Goal: Task Accomplishment & Management: Manage account settings

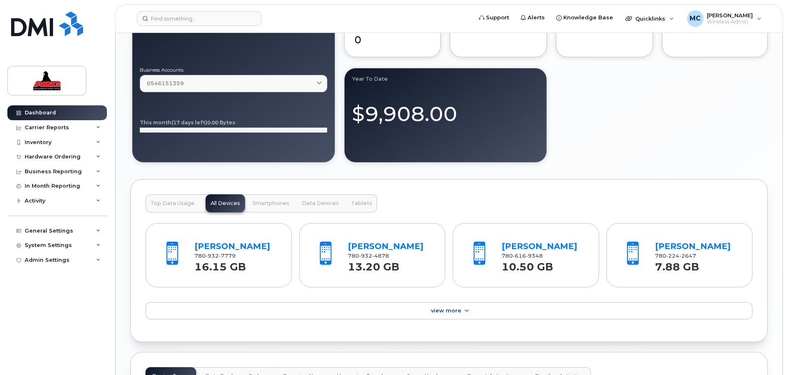
scroll to position [740, 0]
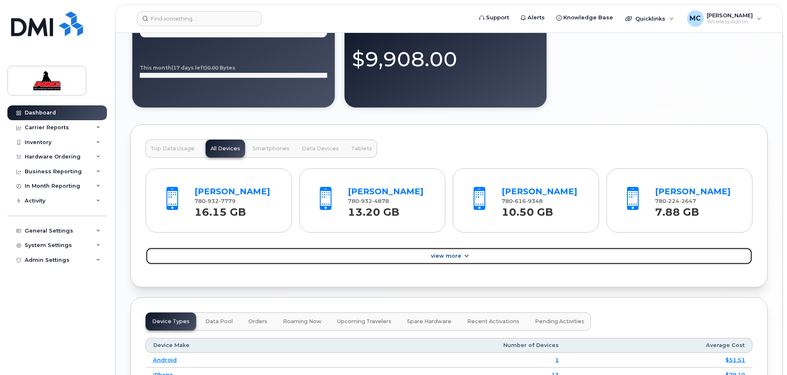
click at [471, 252] on link "View More" at bounding box center [449, 255] width 607 height 17
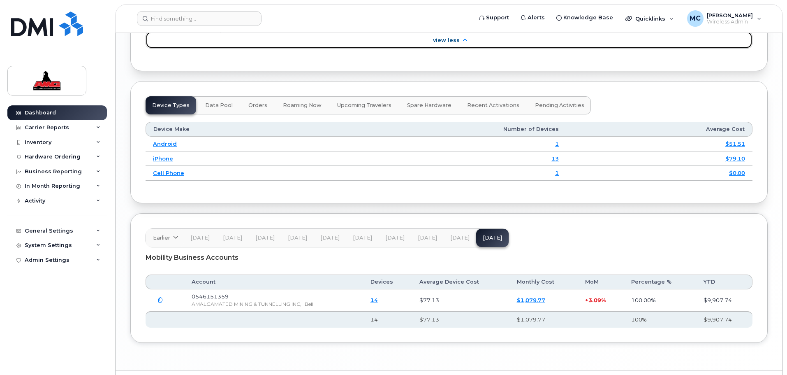
scroll to position [1192, 0]
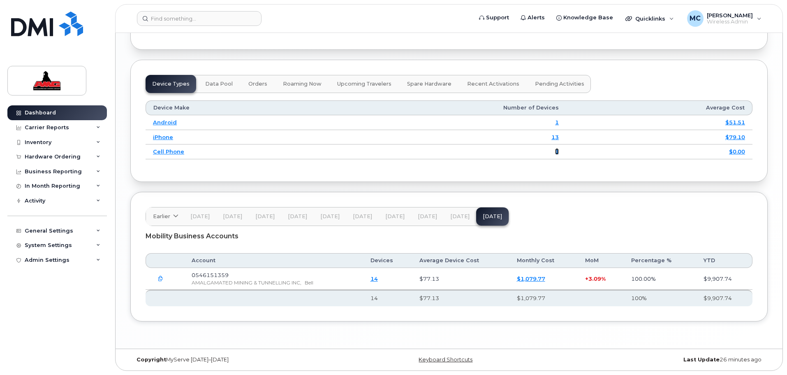
click at [557, 151] on link "1" at bounding box center [557, 151] width 4 height 7
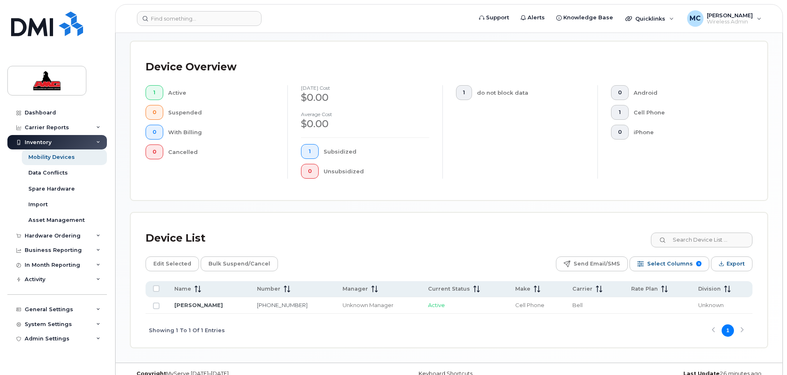
scroll to position [192, 0]
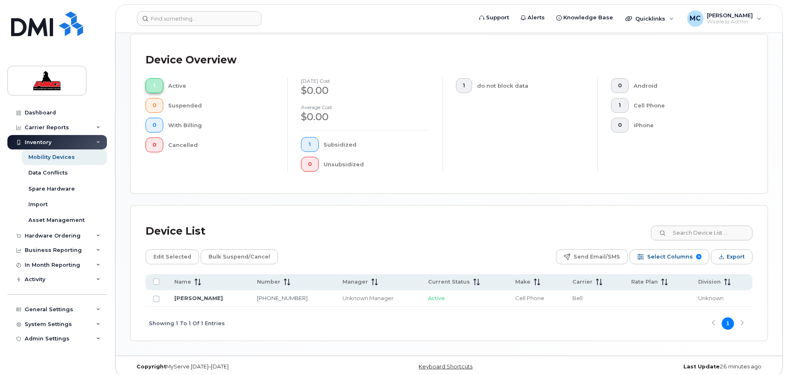
click at [151, 78] on button "1" at bounding box center [155, 85] width 18 height 15
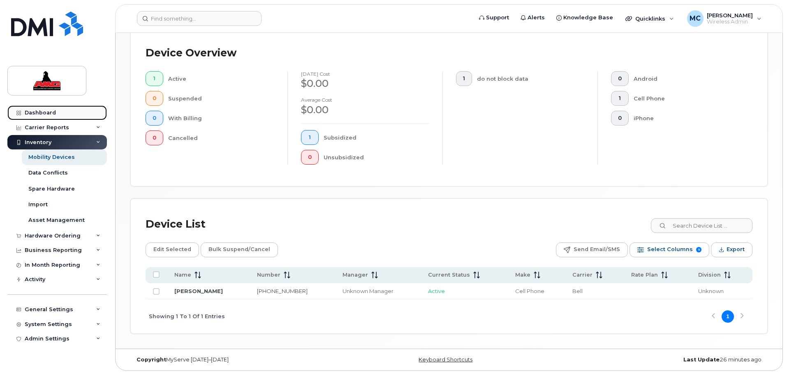
click at [50, 112] on div "Dashboard" at bounding box center [40, 112] width 31 height 7
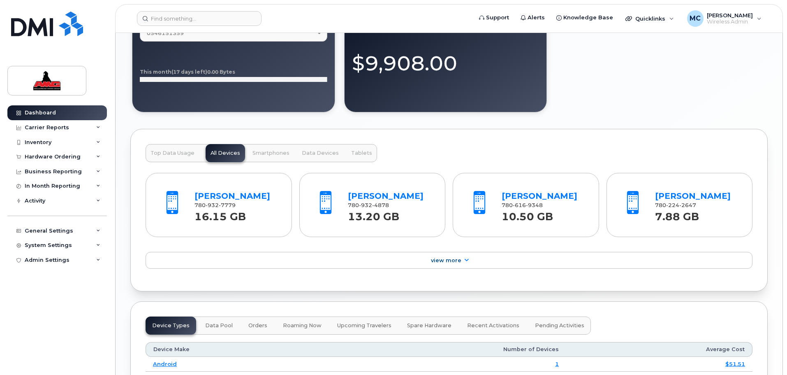
scroll to position [730, 0]
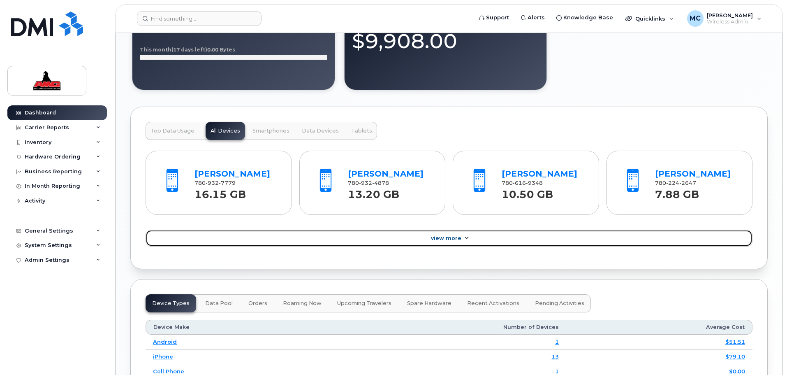
click at [458, 235] on span "View More" at bounding box center [446, 238] width 30 height 6
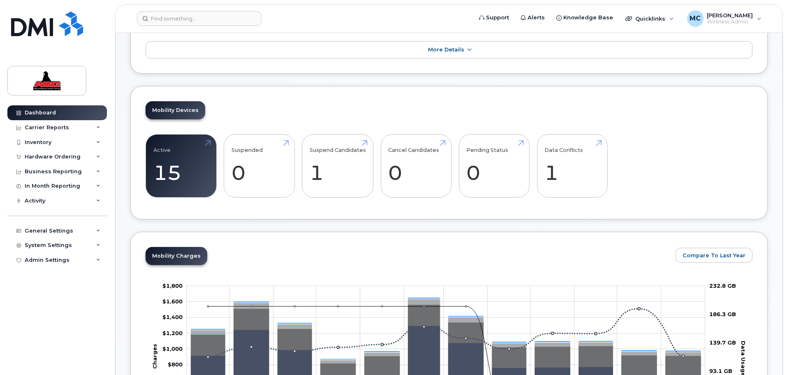
scroll to position [195, 0]
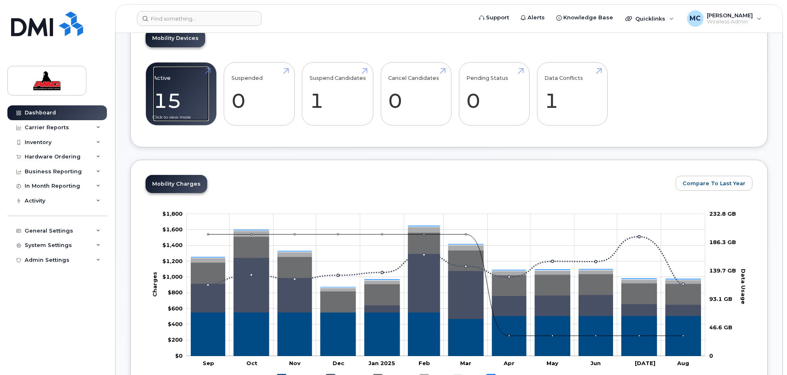
click at [180, 97] on link "Active 15 -17%" at bounding box center [181, 94] width 56 height 54
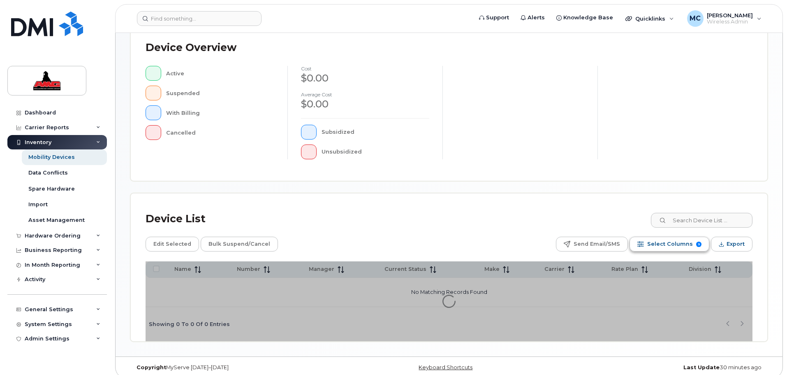
scroll to position [191, 0]
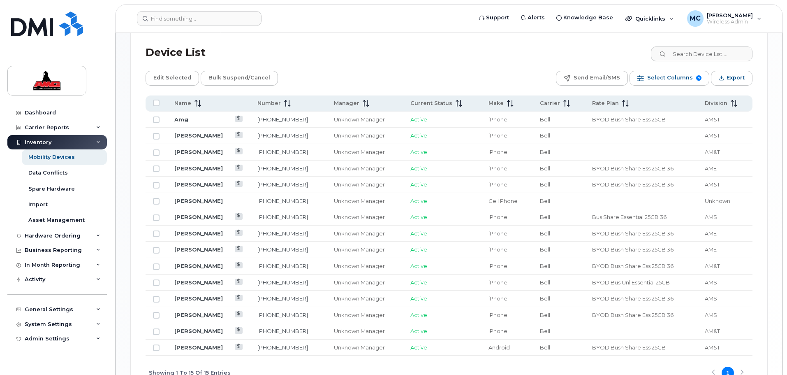
scroll to position [365, 0]
click at [194, 197] on link "[PERSON_NAME]" at bounding box center [198, 198] width 49 height 7
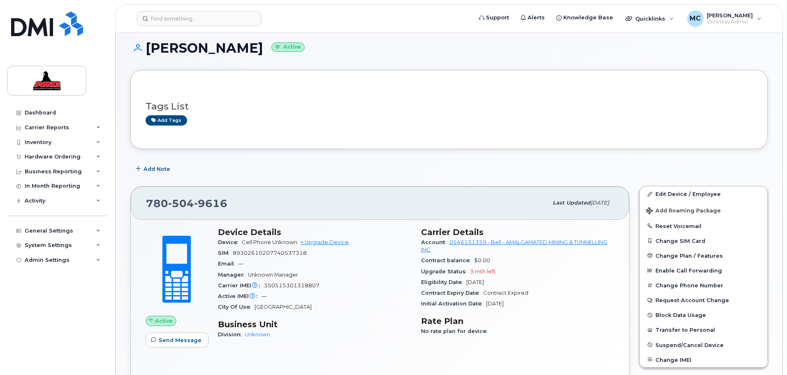
scroll to position [21, 0]
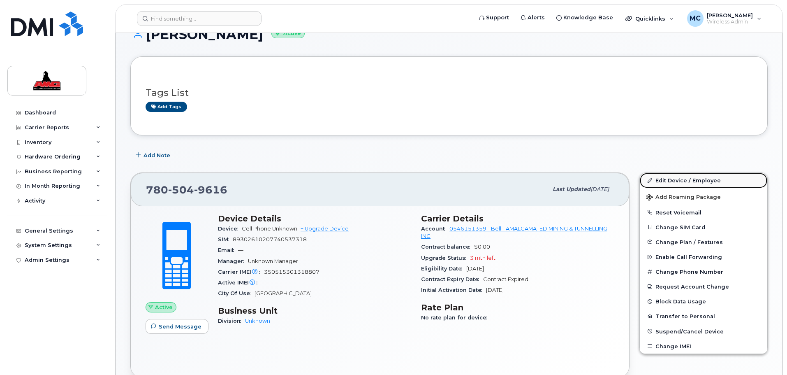
click at [681, 178] on link "Edit Device / Employee" at bounding box center [703, 180] width 127 height 15
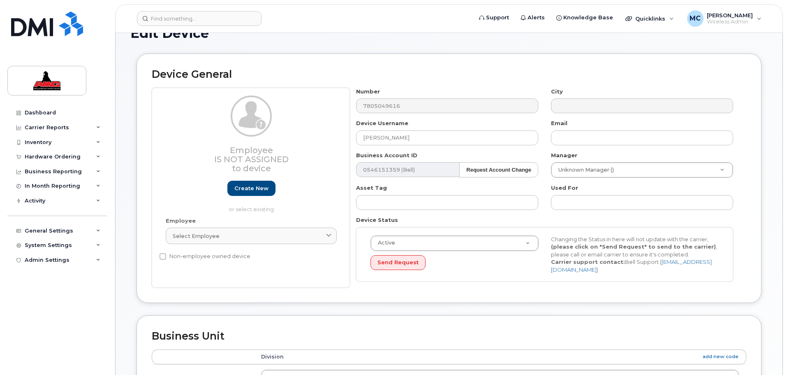
scroll to position [123, 0]
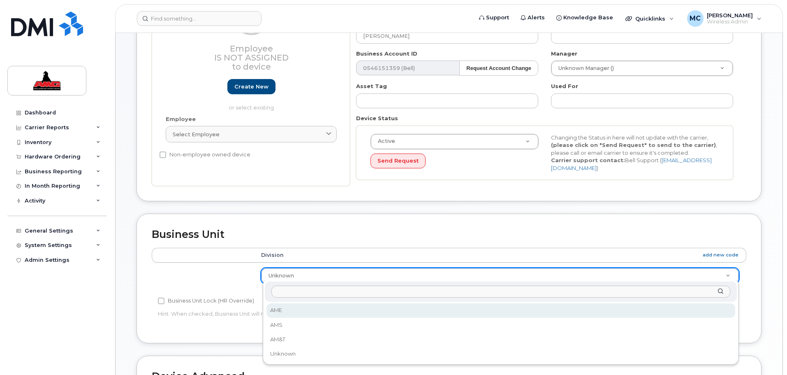
select select "5668595"
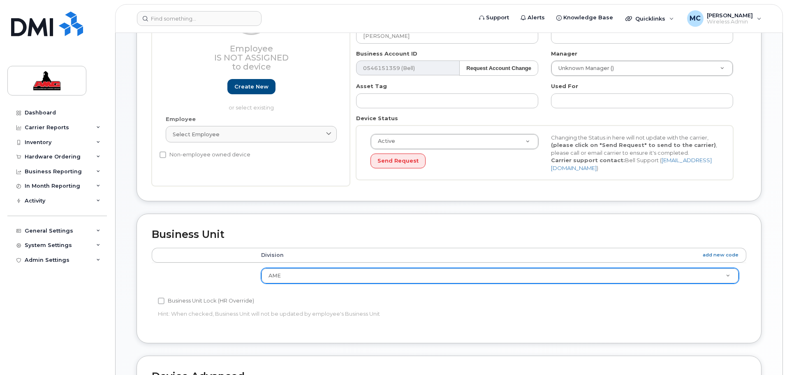
click at [519, 291] on div "Division add new code AME AME AMS AM&T Unknown" at bounding box center [449, 271] width 594 height 48
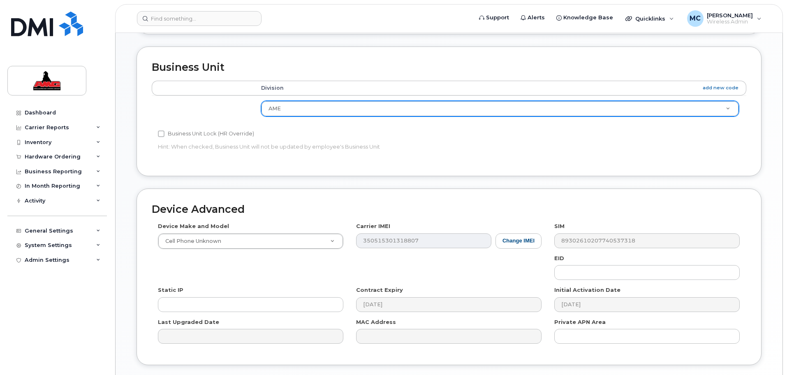
scroll to position [298, 0]
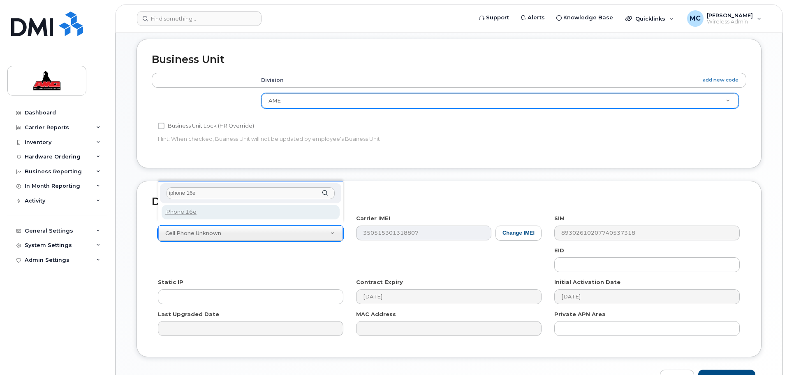
type input "iphone 16e"
select select "3304"
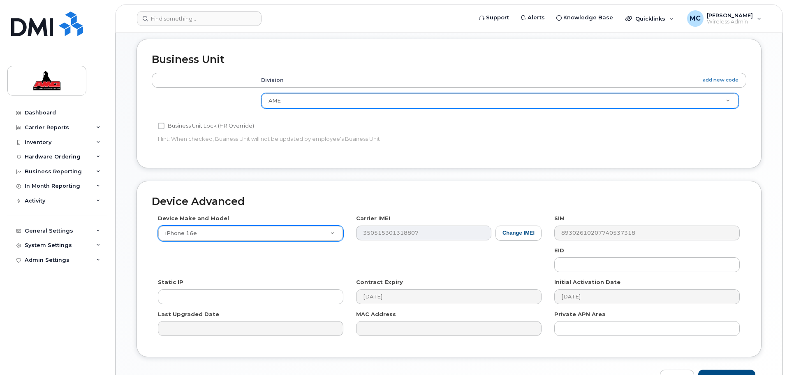
click at [421, 265] on div "Device Make and Model iPhone 16e Android TCL 502 Watch Apple Watch S9 41mm Andr…" at bounding box center [449, 277] width 594 height 127
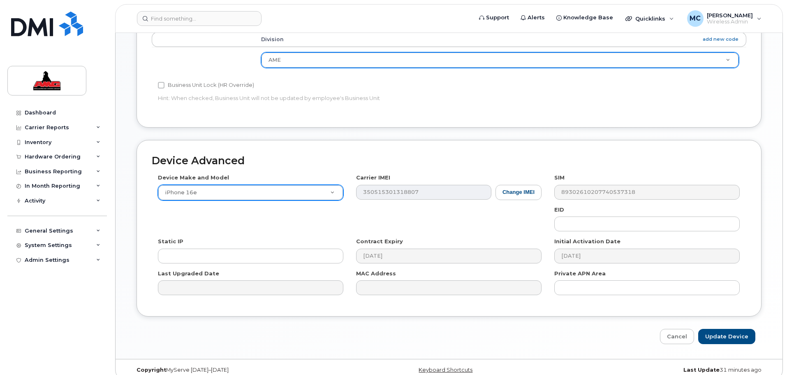
scroll to position [339, 0]
click at [738, 333] on input "Update Device" at bounding box center [726, 335] width 57 height 15
type input "Saving..."
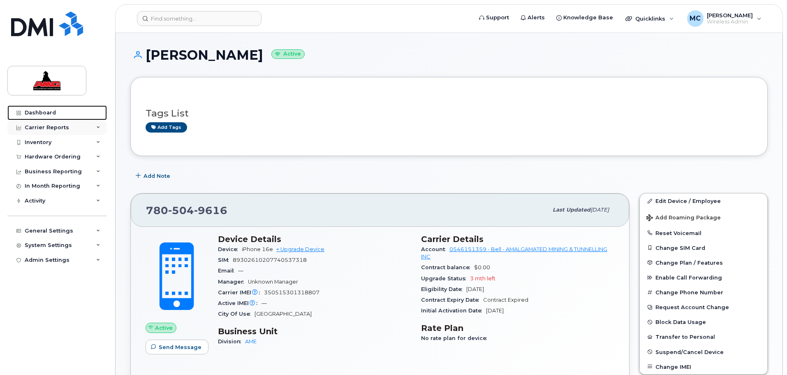
drag, startPoint x: 44, startPoint y: 111, endPoint x: 37, endPoint y: 124, distance: 14.5
click at [44, 111] on div "Dashboard" at bounding box center [40, 112] width 31 height 7
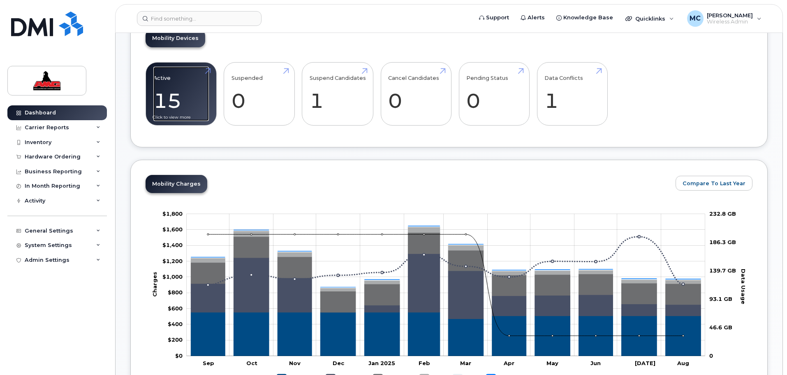
click at [178, 81] on link "Active 15 -17%" at bounding box center [181, 94] width 56 height 54
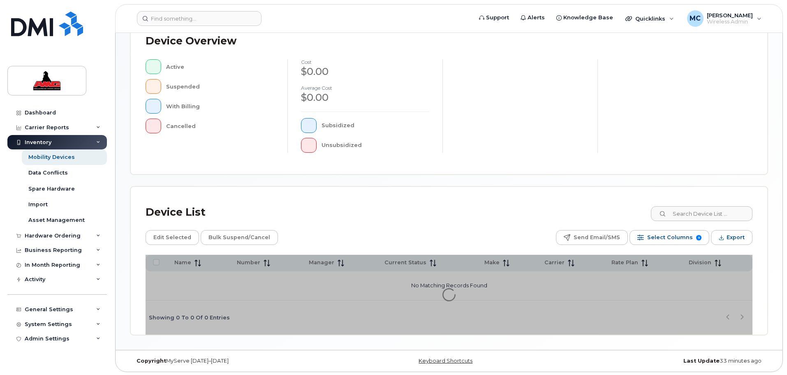
scroll to position [191, 0]
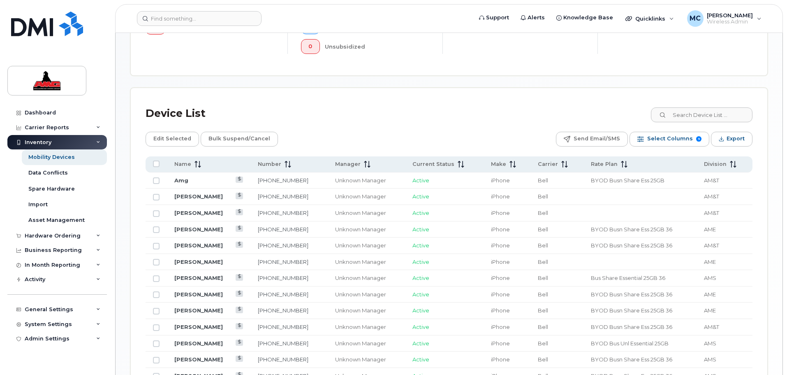
scroll to position [345, 0]
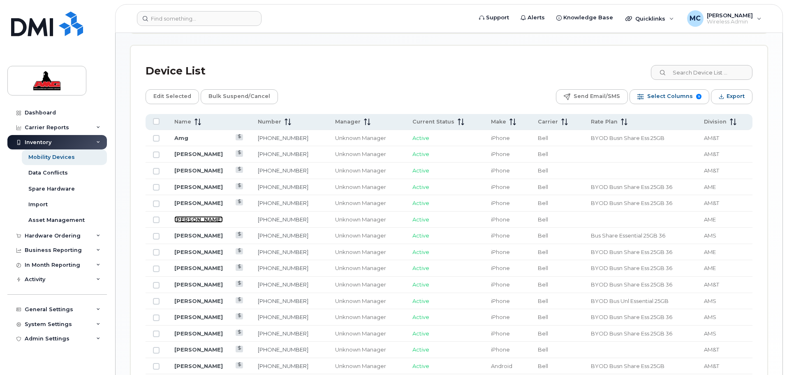
click at [192, 220] on link "[PERSON_NAME]" at bounding box center [198, 219] width 49 height 7
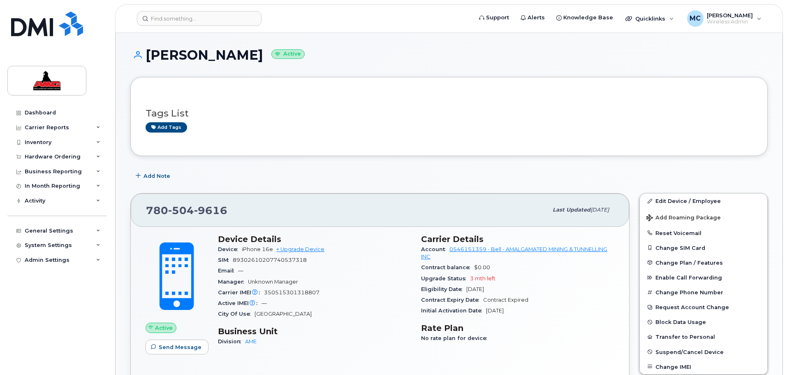
click at [231, 211] on div "[PHONE_NUMBER]" at bounding box center [347, 209] width 402 height 17
drag, startPoint x: 229, startPoint y: 212, endPoint x: 146, endPoint y: 208, distance: 83.5
click at [146, 208] on div "[PHONE_NUMBER]" at bounding box center [347, 209] width 402 height 17
copy span "[PHONE_NUMBER]"
drag, startPoint x: 334, startPoint y: 257, endPoint x: 308, endPoint y: 257, distance: 26.3
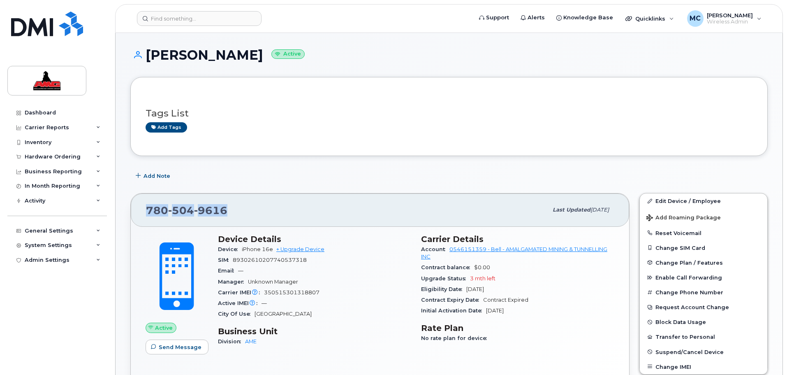
click at [334, 257] on div "SIM [TECHNICAL_ID]" at bounding box center [314, 259] width 193 height 11
drag, startPoint x: 312, startPoint y: 260, endPoint x: 217, endPoint y: 259, distance: 94.6
click at [217, 259] on div "Device Details Device iPhone 16e + Upgrade Device SIM [TECHNICAL_ID] Email — Ma…" at bounding box center [314, 293] width 203 height 129
copy div "SIM [TECHNICAL_ID]"
click at [328, 278] on div "Manager Unknown Manager" at bounding box center [314, 281] width 193 height 11
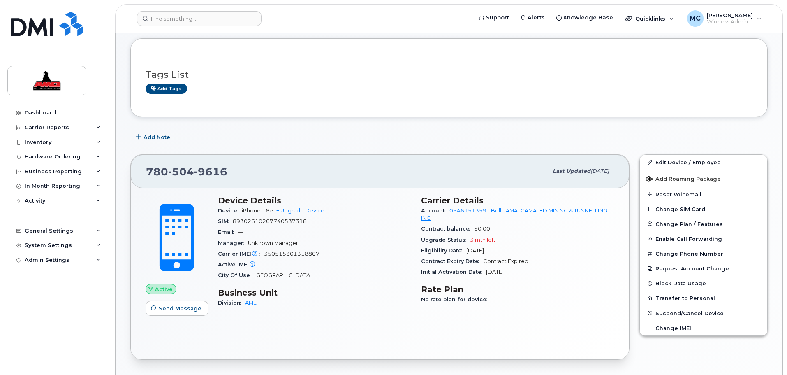
scroll to position [72, 0]
